Goal: Task Accomplishment & Management: Manage account settings

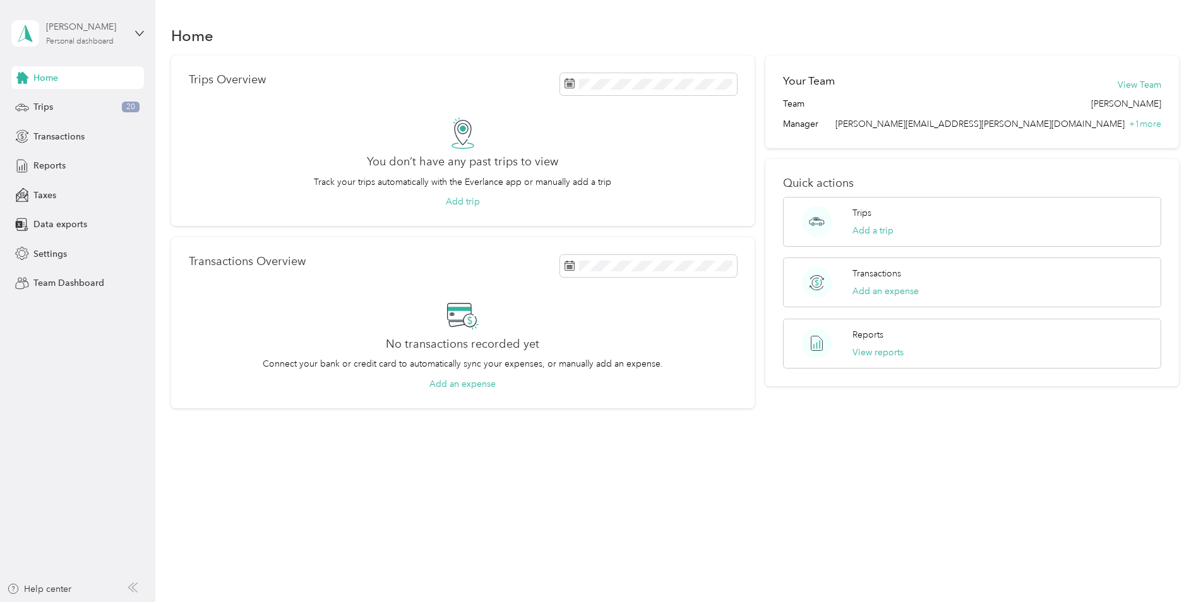
click at [87, 45] on div "Personal dashboard" at bounding box center [80, 42] width 68 height 8
click at [90, 93] on div "Team dashboard" at bounding box center [215, 104] width 391 height 22
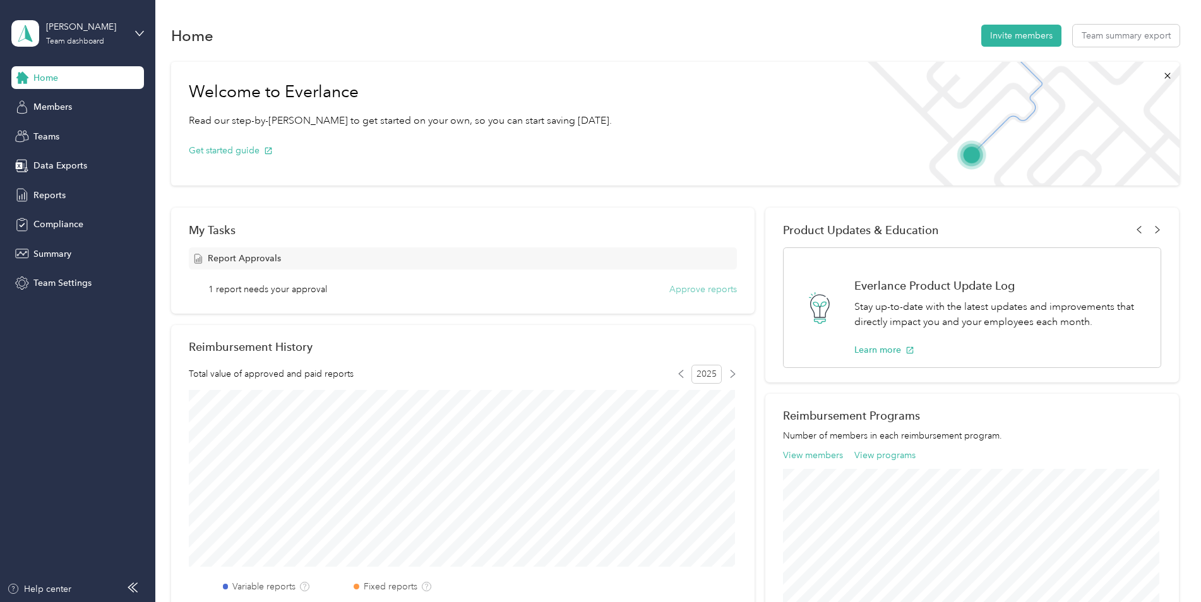
click at [703, 293] on button "Approve reports" at bounding box center [703, 289] width 68 height 13
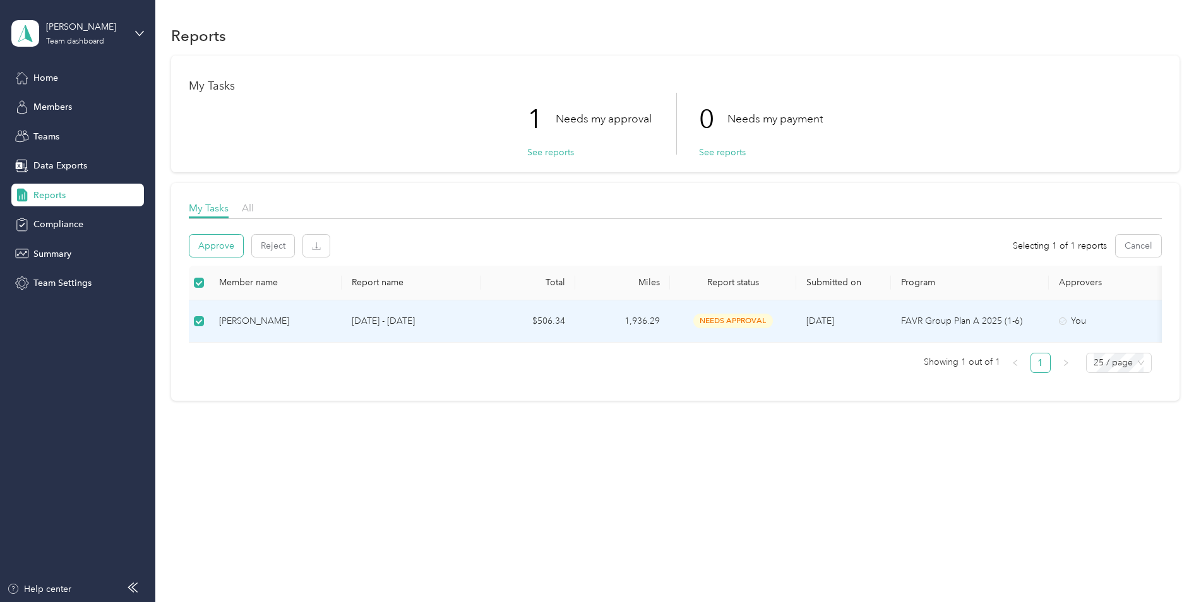
click at [218, 245] on button "Approve" at bounding box center [216, 246] width 54 height 22
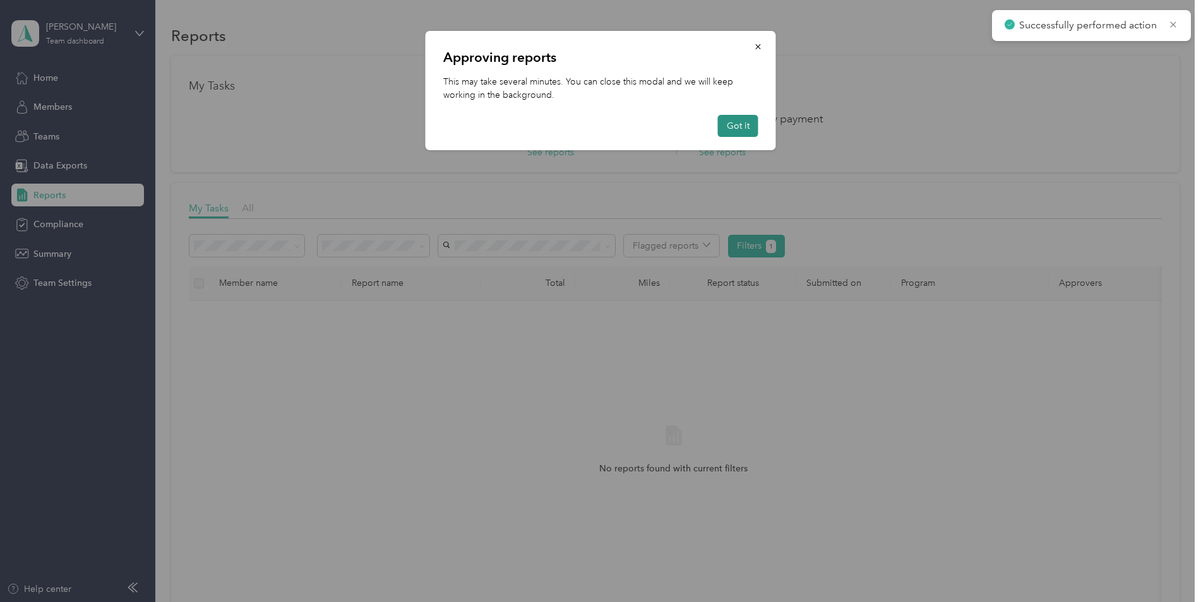
click at [743, 126] on button "Got it" at bounding box center [738, 126] width 40 height 22
